Goal: Information Seeking & Learning: Learn about a topic

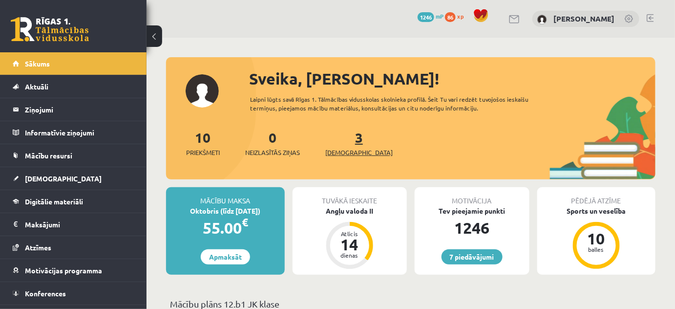
drag, startPoint x: 0, startPoint y: 0, endPoint x: 340, endPoint y: 152, distance: 373.0
click at [340, 152] on span "[DEMOGRAPHIC_DATA]" at bounding box center [358, 153] width 67 height 10
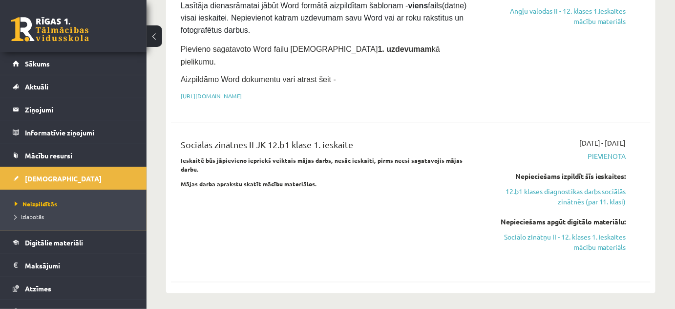
scroll to position [755, 0]
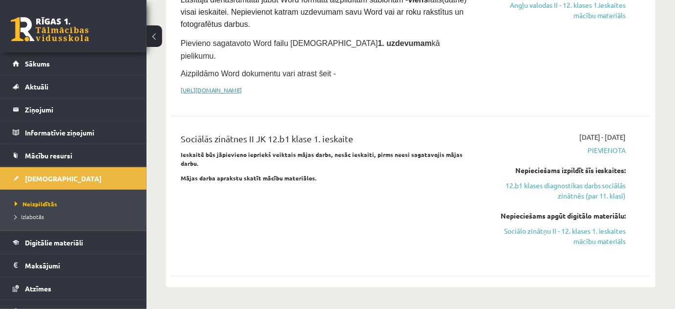
click at [576, 226] on link "Sociālo zinātņu II - 12. klases 1. ieskaites mācību materiāls" at bounding box center [557, 236] width 139 height 21
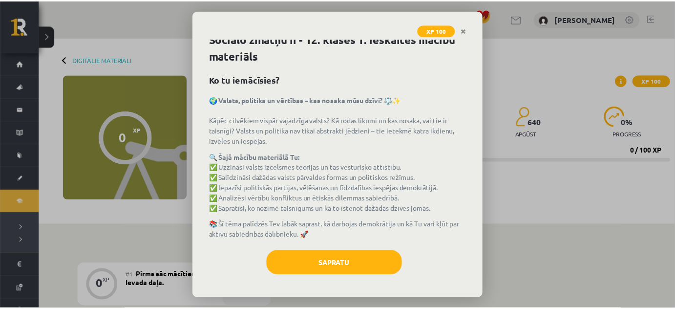
scroll to position [8, 0]
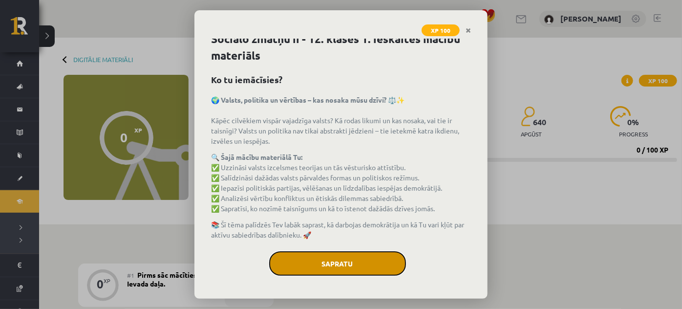
click at [384, 264] on button "Sapratu" at bounding box center [337, 263] width 137 height 24
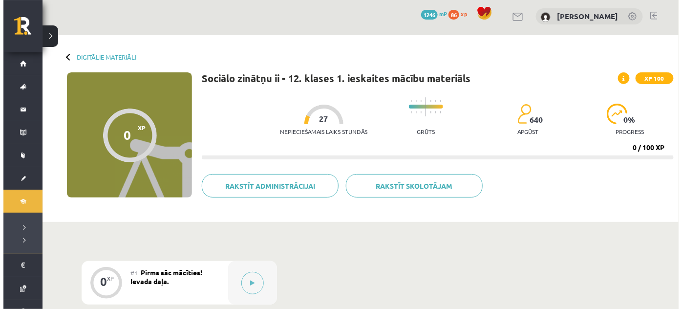
scroll to position [0, 0]
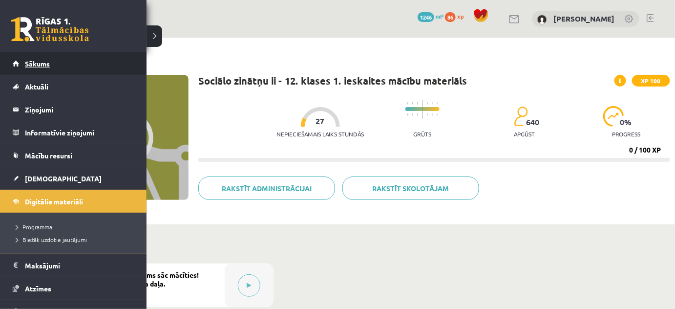
click at [32, 61] on span "Sākums" at bounding box center [37, 63] width 25 height 9
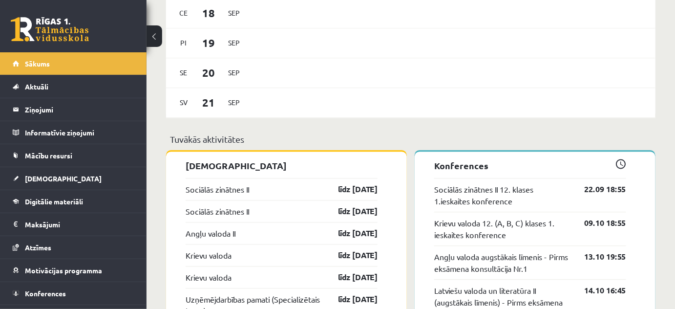
scroll to position [666, 0]
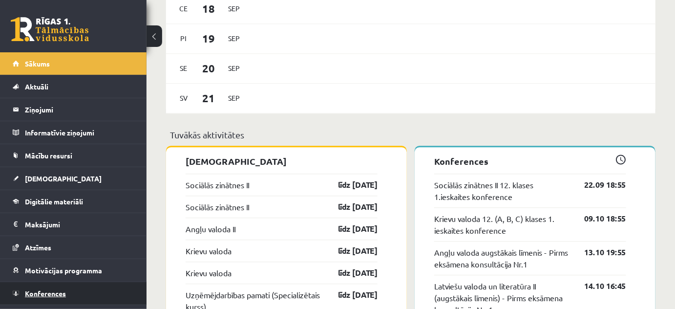
click at [67, 301] on link "Konferences" at bounding box center [74, 293] width 122 height 22
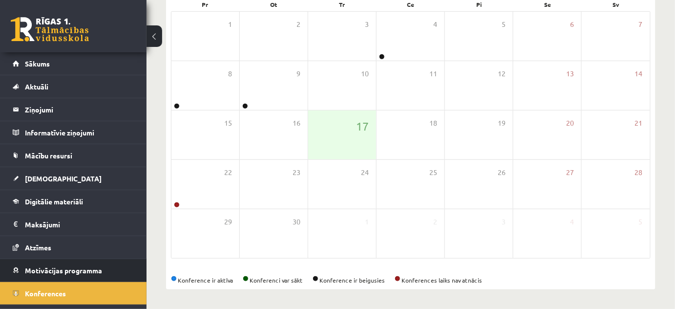
scroll to position [157, 0]
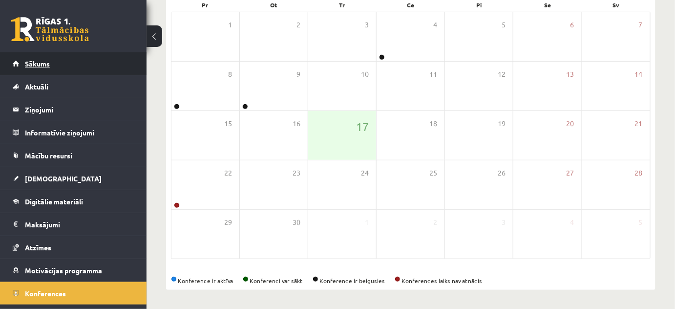
click at [53, 62] on link "Sākums" at bounding box center [74, 63] width 122 height 22
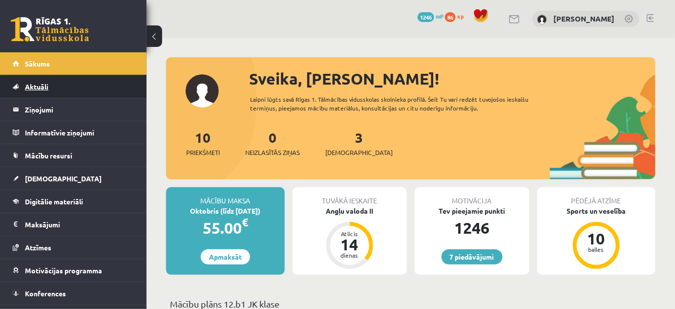
click at [32, 81] on link "Aktuāli" at bounding box center [74, 86] width 122 height 22
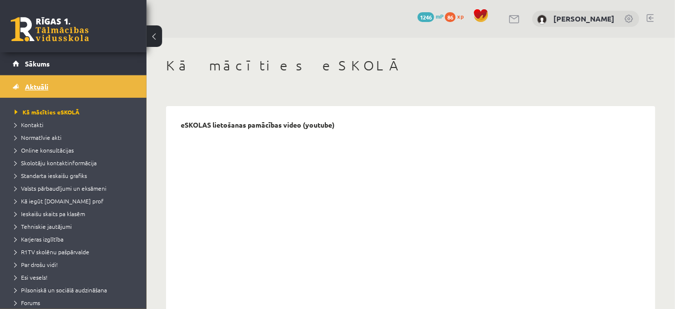
click at [24, 92] on link "Aktuāli" at bounding box center [74, 86] width 122 height 22
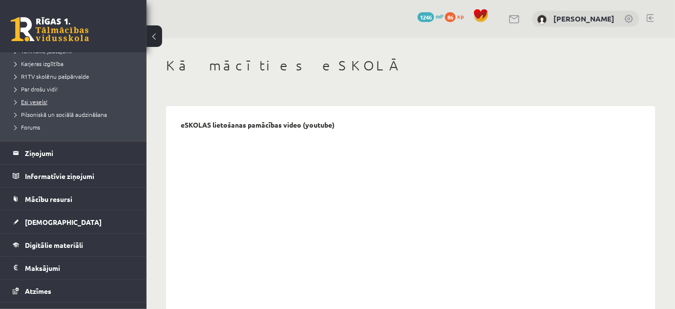
scroll to position [177, 0]
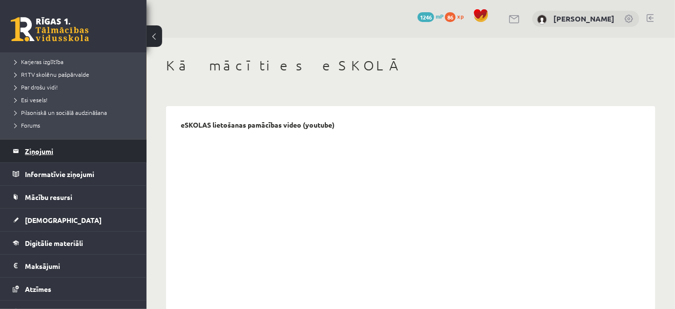
click at [40, 152] on legend "Ziņojumi 0" at bounding box center [79, 151] width 109 height 22
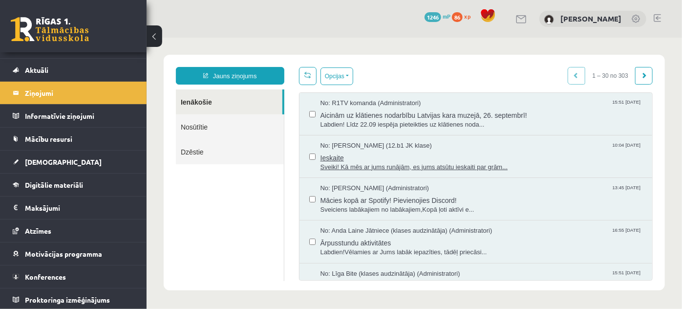
click at [376, 167] on span "Sveiki! Kā mēs ar jums runājām, es jums atsūtu ieskaiti par grām..." at bounding box center [481, 166] width 322 height 9
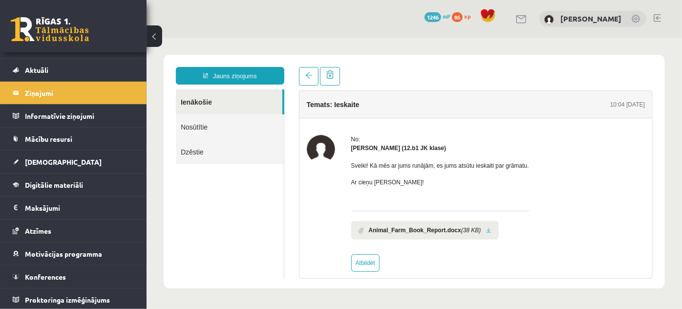
click at [486, 228] on link at bounding box center [488, 230] width 5 height 6
click at [51, 177] on link "Digitālie materiāli" at bounding box center [74, 184] width 122 height 22
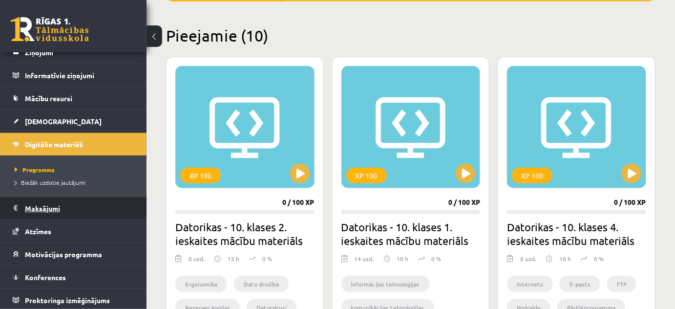
scroll to position [58, 0]
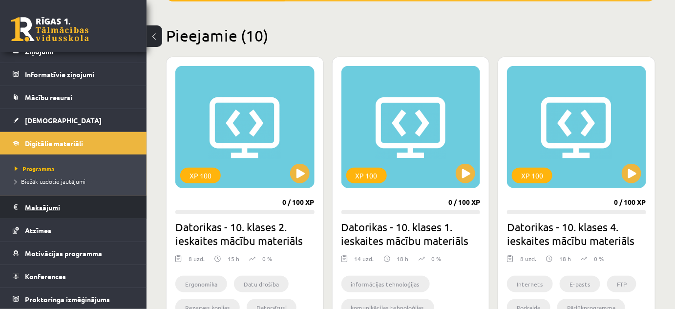
click at [67, 209] on legend "Maksājumi 0" at bounding box center [79, 207] width 109 height 22
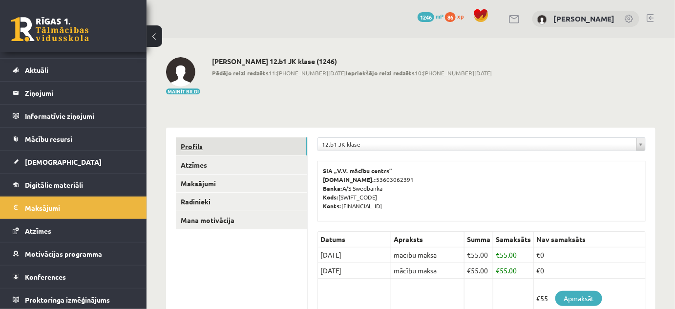
click at [188, 143] on link "Profils" at bounding box center [241, 146] width 131 height 18
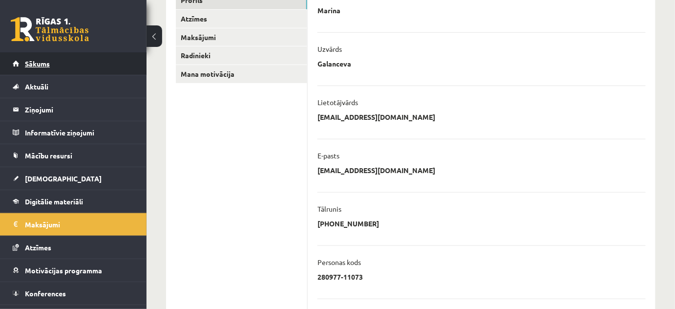
click at [94, 58] on link "Sākums" at bounding box center [74, 63] width 122 height 22
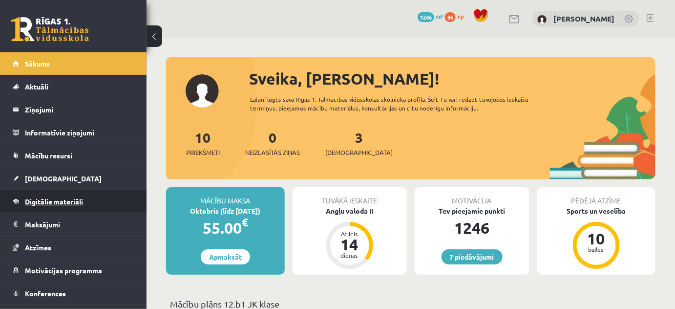
click at [59, 199] on span "Digitālie materiāli" at bounding box center [54, 201] width 58 height 9
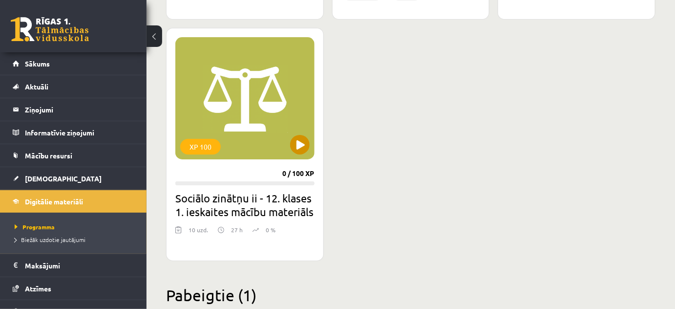
scroll to position [1110, 0]
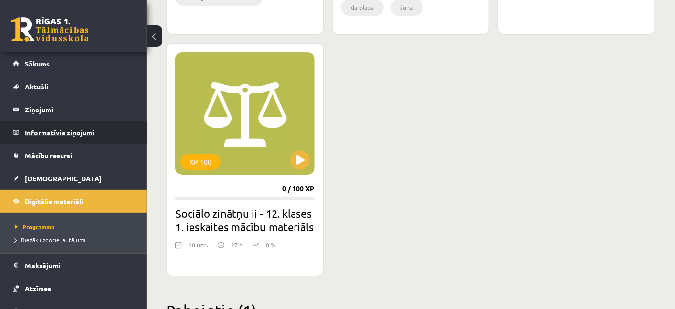
click at [40, 129] on legend "Informatīvie ziņojumi 0" at bounding box center [79, 132] width 109 height 22
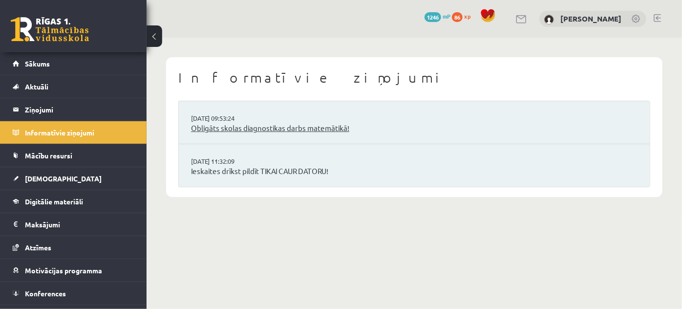
click at [259, 124] on link "Obligāts skolas diagnostikas darbs matemātikā!" at bounding box center [414, 128] width 446 height 11
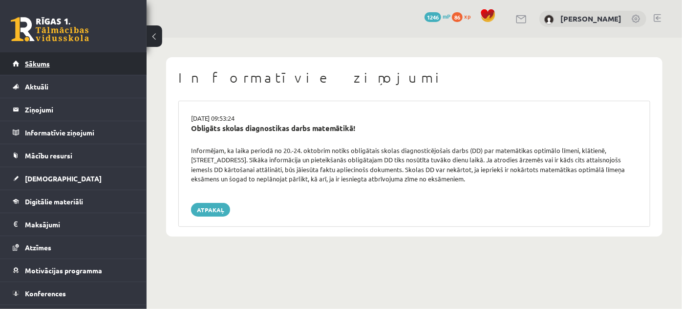
click at [82, 64] on link "Sākums" at bounding box center [74, 63] width 122 height 22
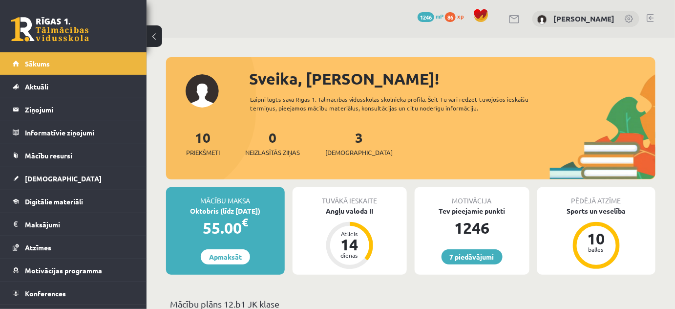
click at [649, 14] on link at bounding box center [650, 18] width 7 height 8
